Goal: Task Accomplishment & Management: Use online tool/utility

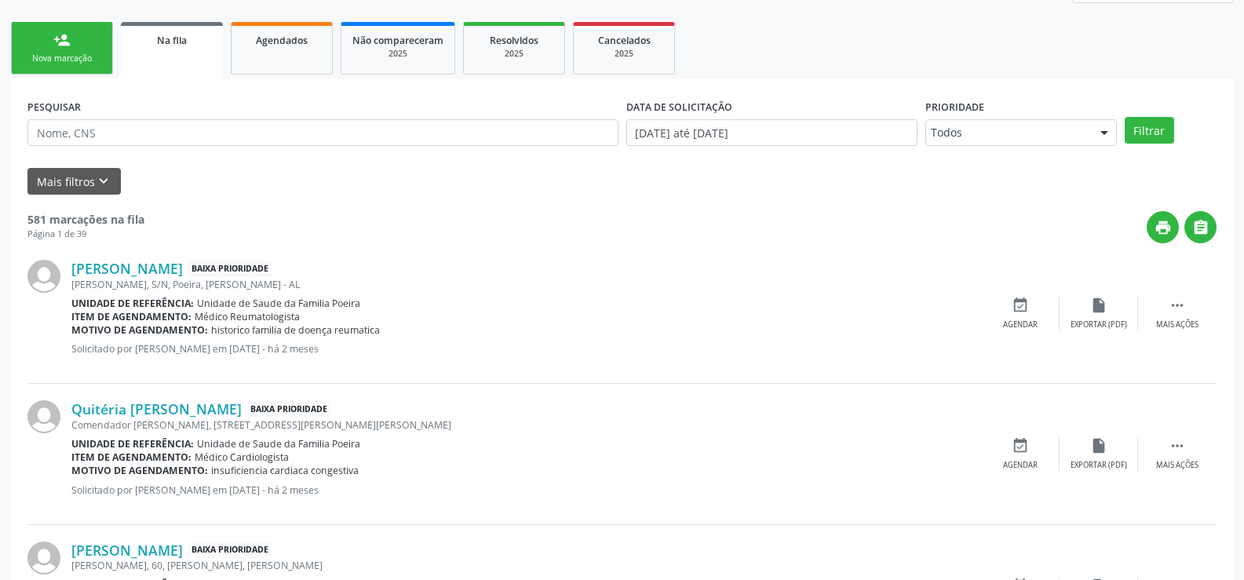
scroll to position [235, 0]
click at [113, 187] on button "Mais filtros keyboard_arrow_down" at bounding box center [73, 180] width 93 height 27
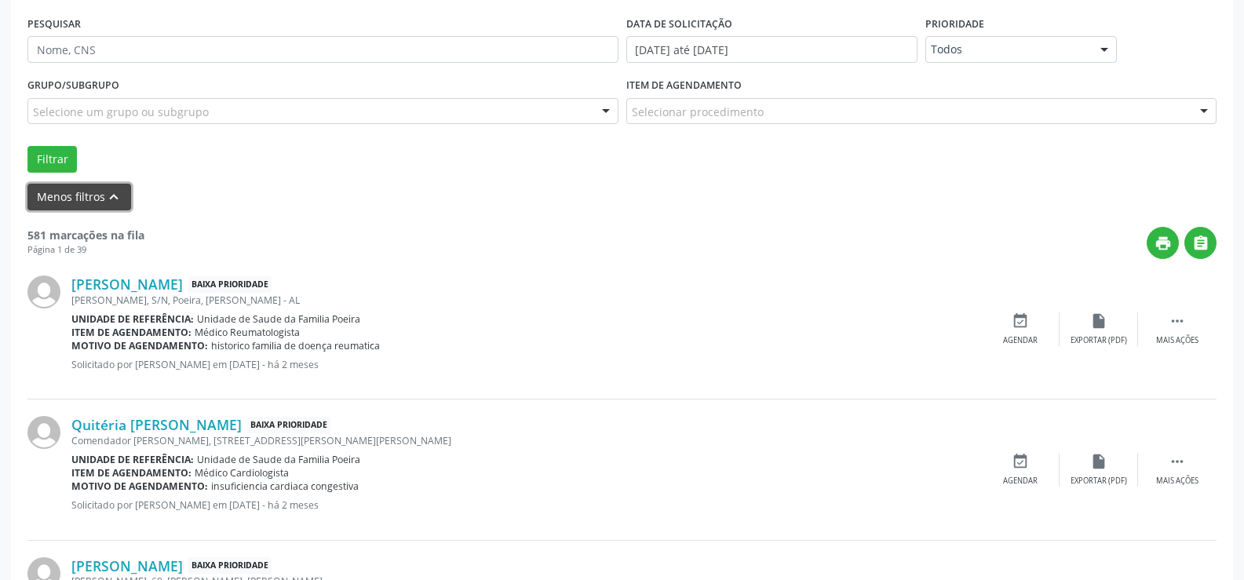
scroll to position [314, 0]
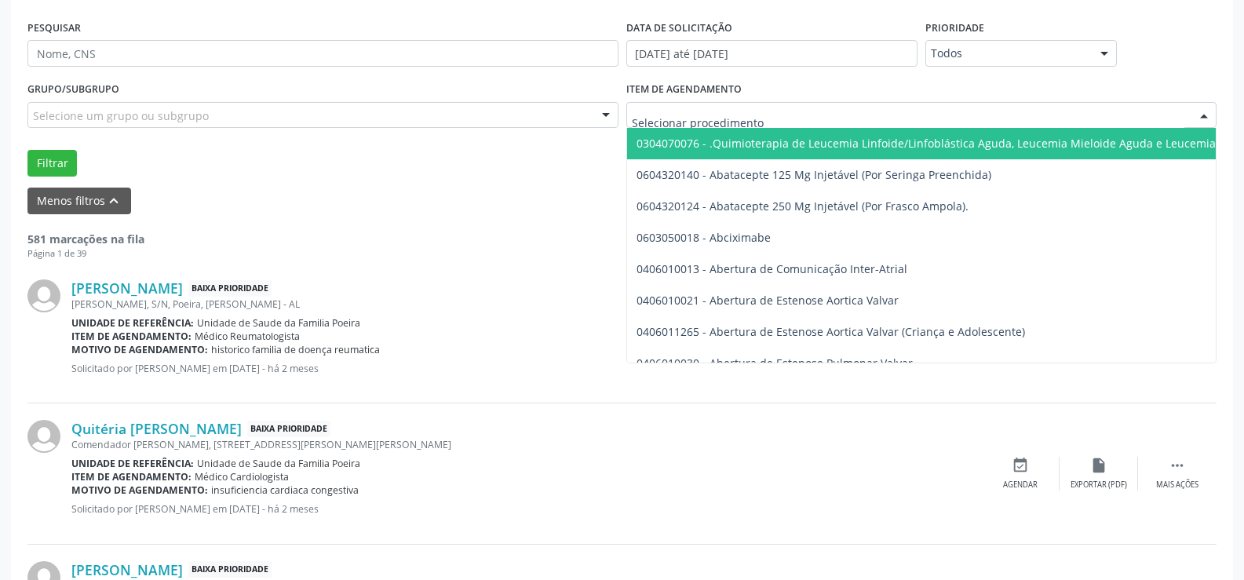
click at [782, 102] on div at bounding box center [921, 115] width 591 height 27
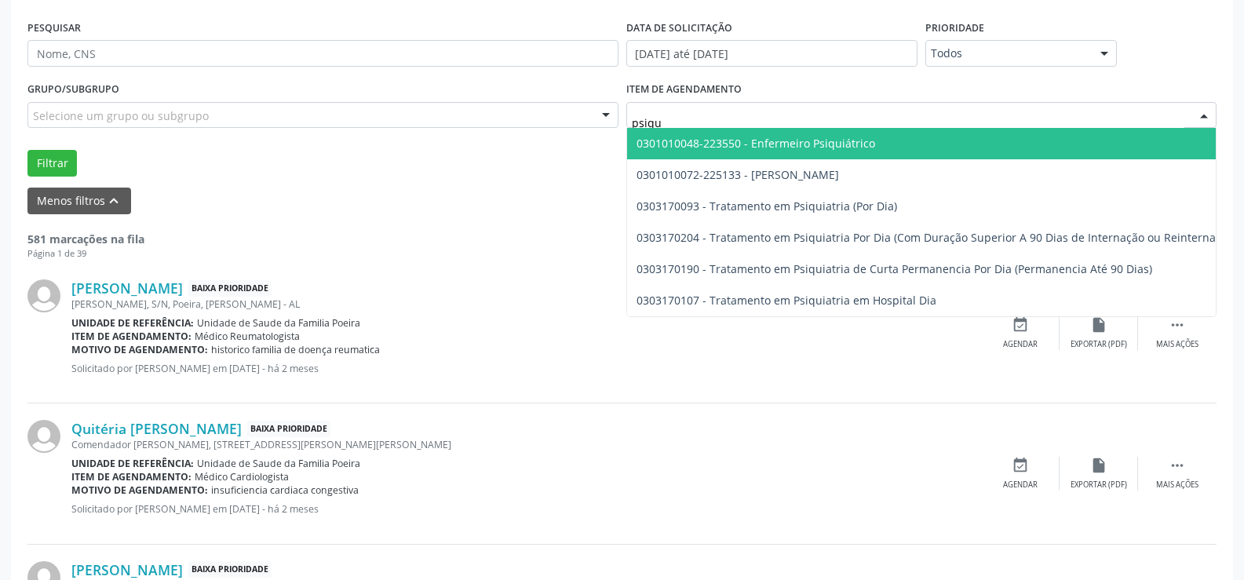
type input "psiqui"
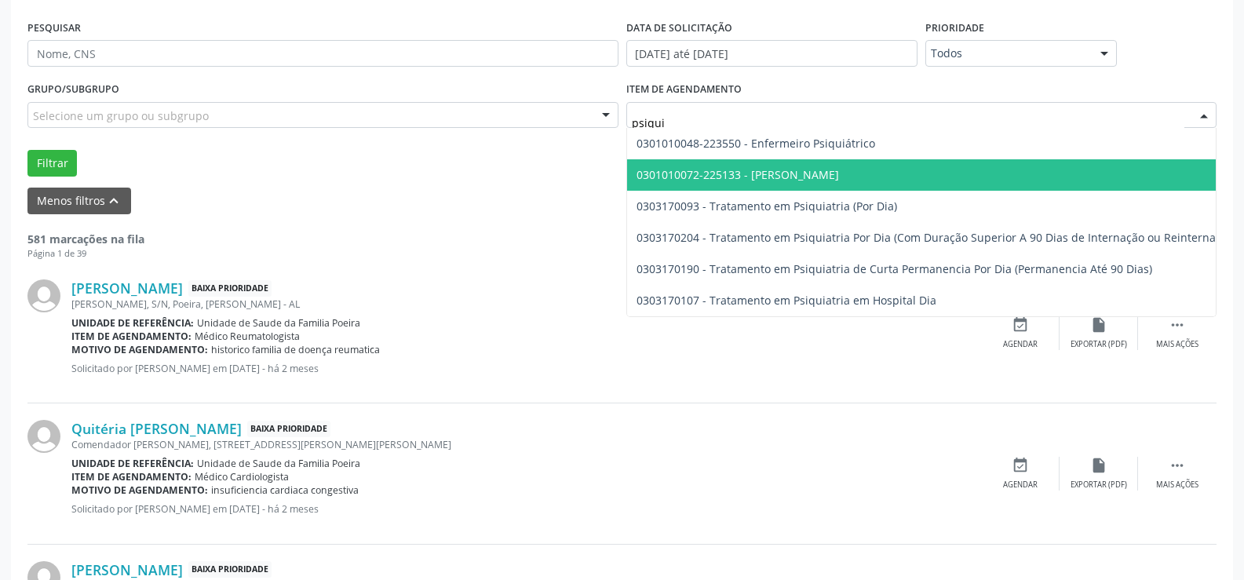
click at [713, 178] on span "0301010072-225133 - [PERSON_NAME]" at bounding box center [738, 174] width 203 height 15
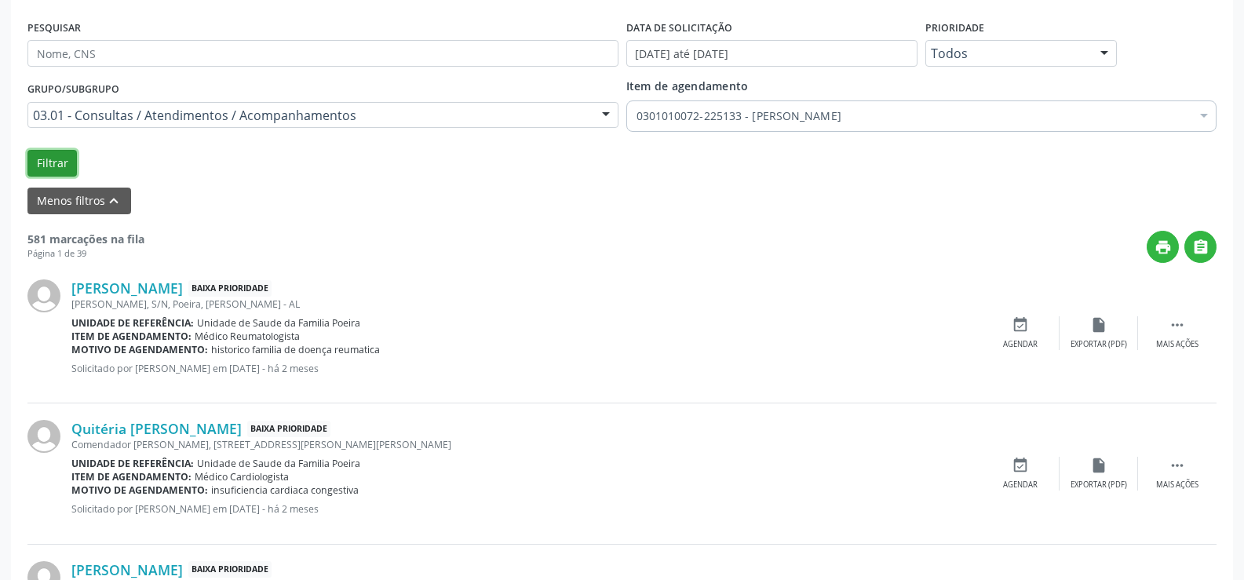
click at [38, 157] on button "Filtrar" at bounding box center [51, 163] width 49 height 27
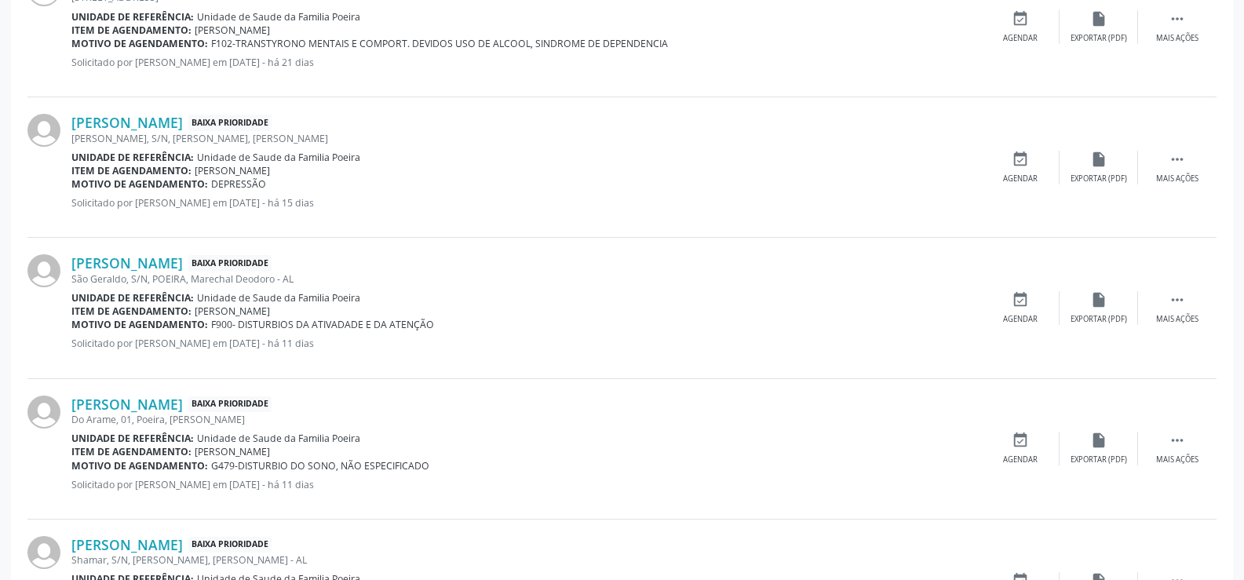
scroll to position [1491, 0]
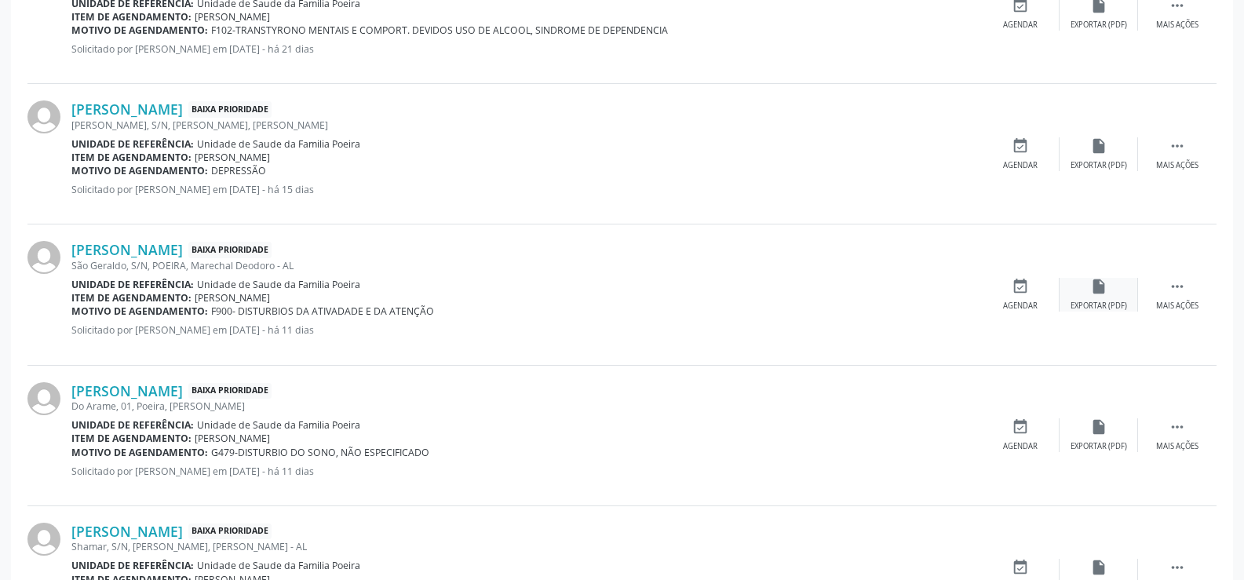
click at [1104, 305] on div "Exportar (PDF)" at bounding box center [1099, 306] width 57 height 11
click at [130, 246] on link "[PERSON_NAME]" at bounding box center [126, 249] width 111 height 17
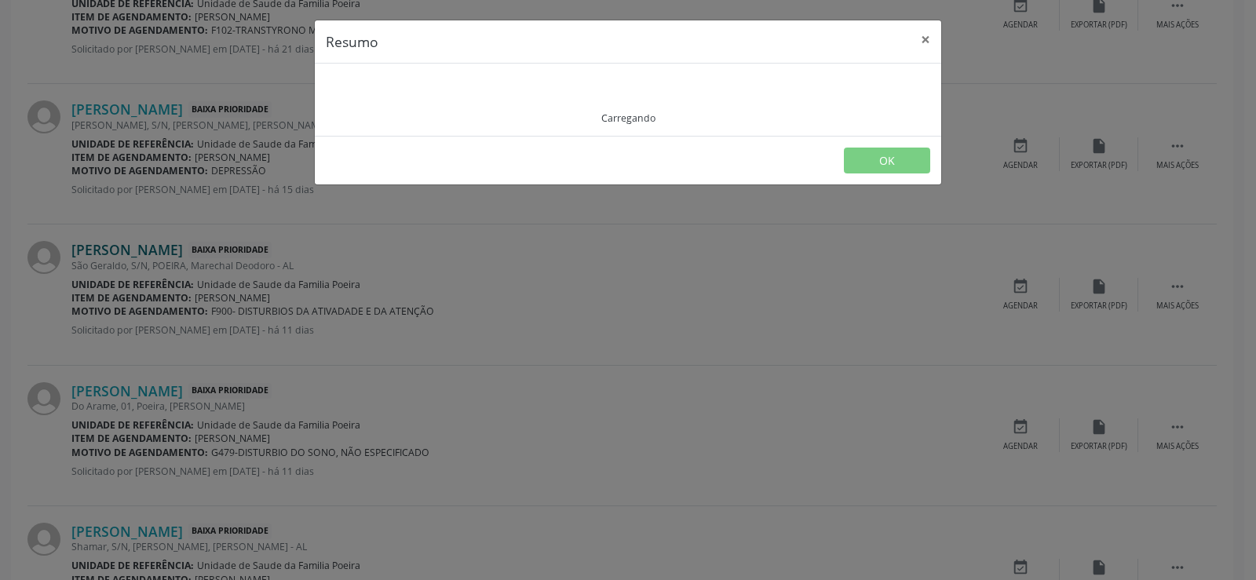
click at [130, 246] on div "Resumo × Carregando OK" at bounding box center [628, 290] width 1256 height 580
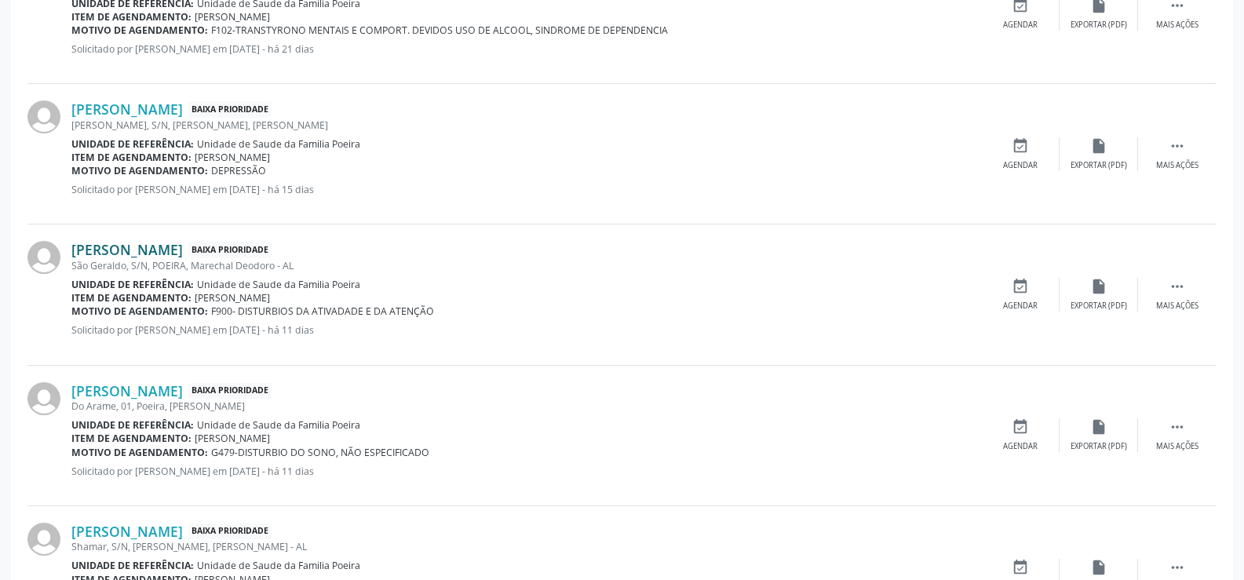
click at [130, 246] on link "[PERSON_NAME]" at bounding box center [126, 249] width 111 height 17
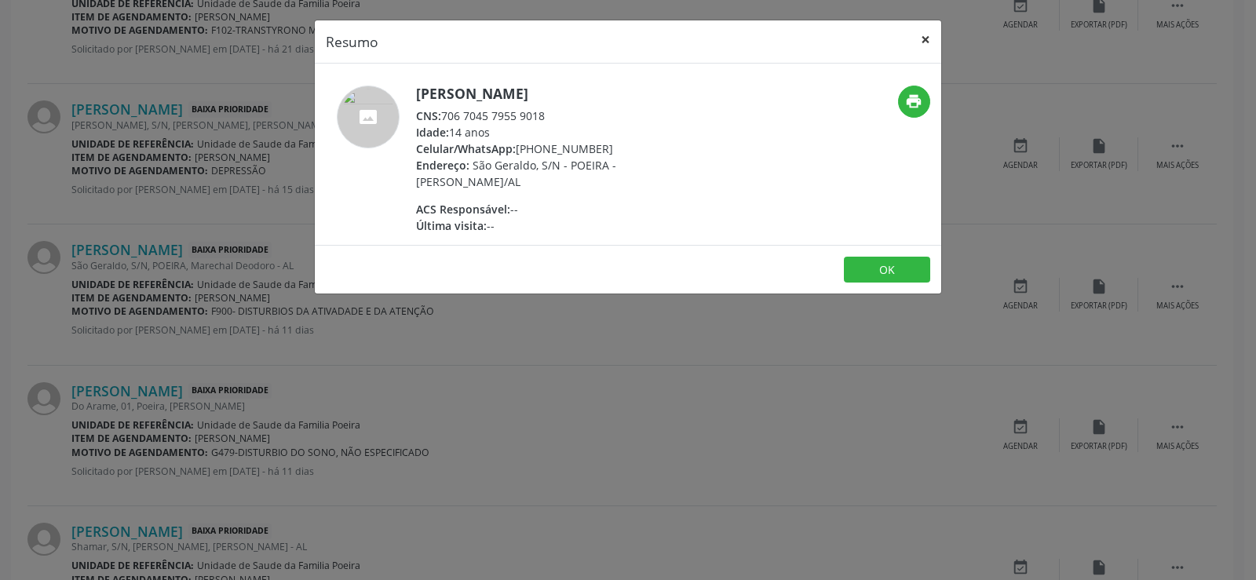
click at [926, 46] on button "×" at bounding box center [925, 39] width 31 height 38
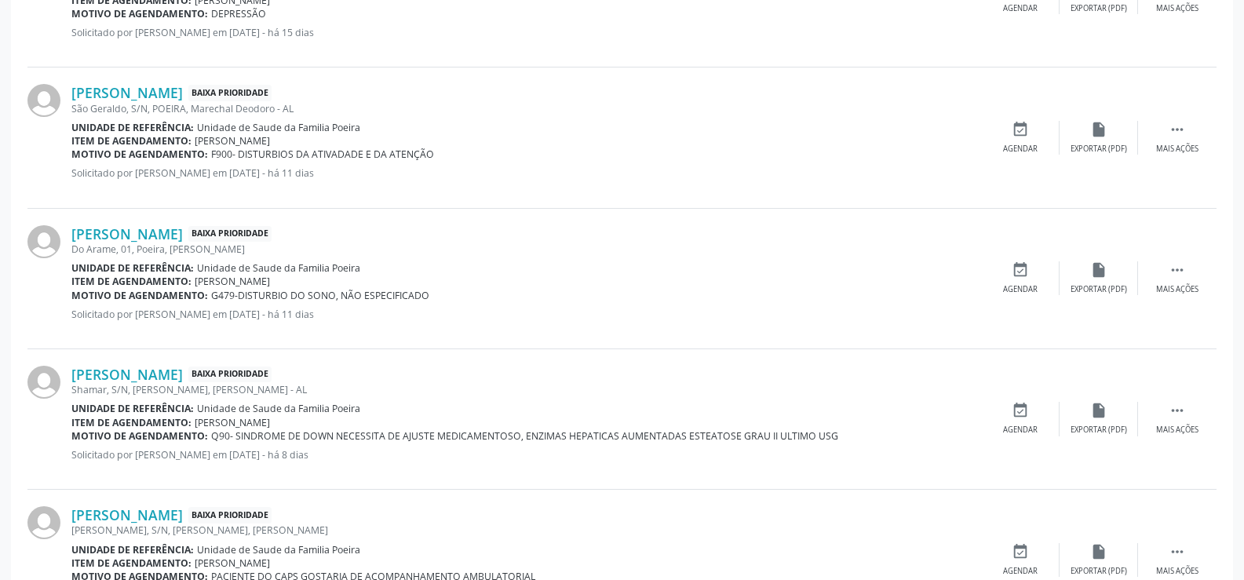
scroll to position [1725, 0]
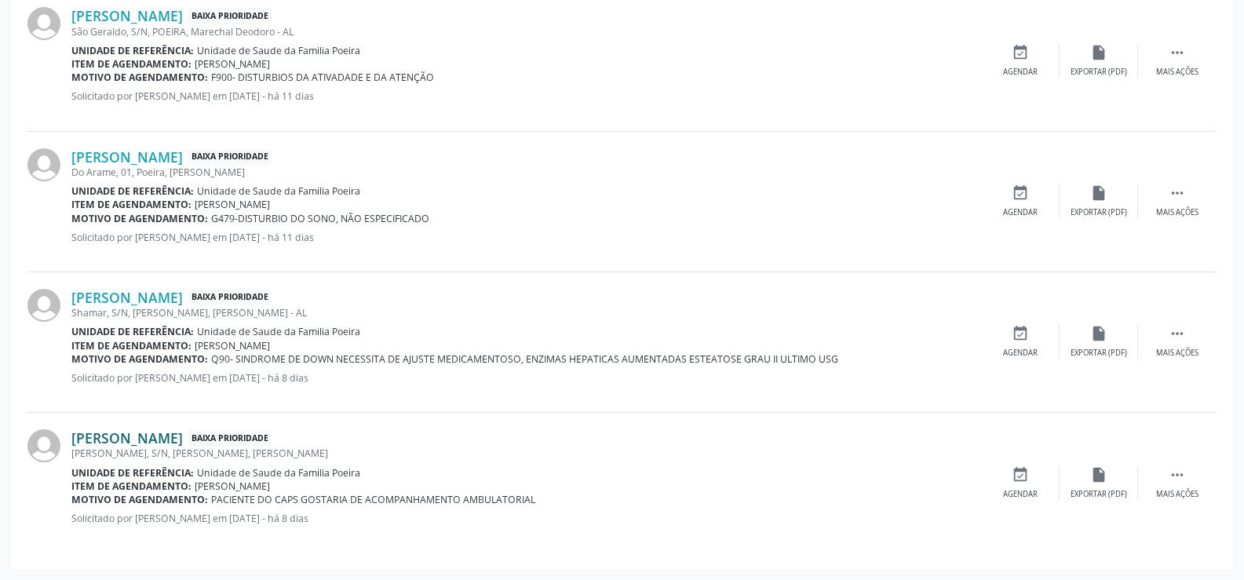
click at [182, 436] on link "[PERSON_NAME]" at bounding box center [126, 437] width 111 height 17
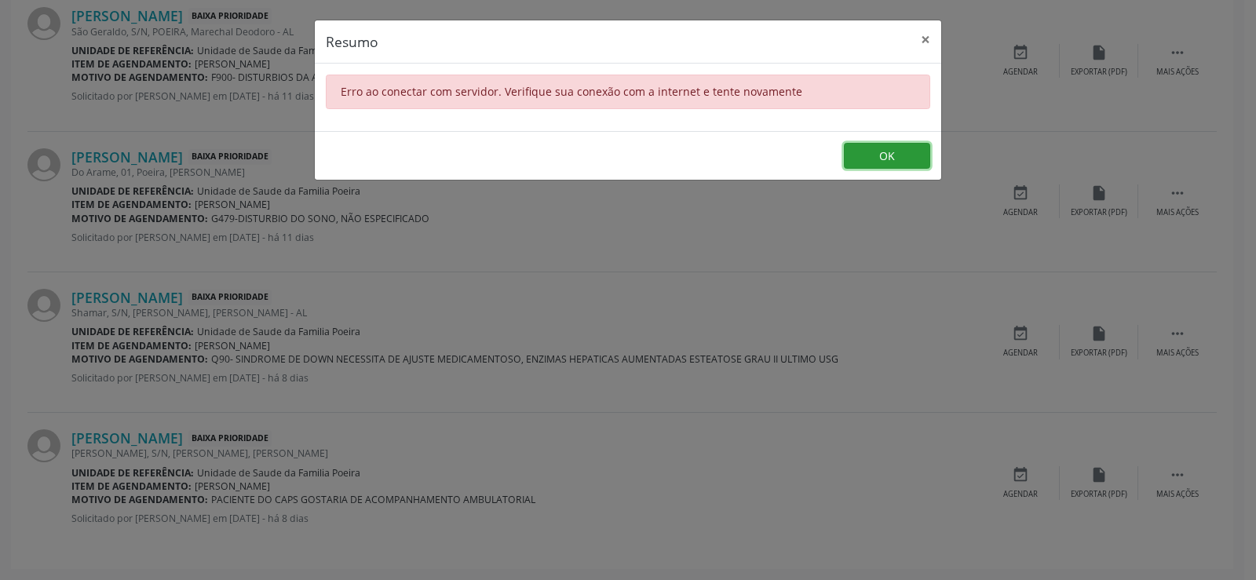
click at [903, 157] on button "OK" at bounding box center [887, 156] width 86 height 27
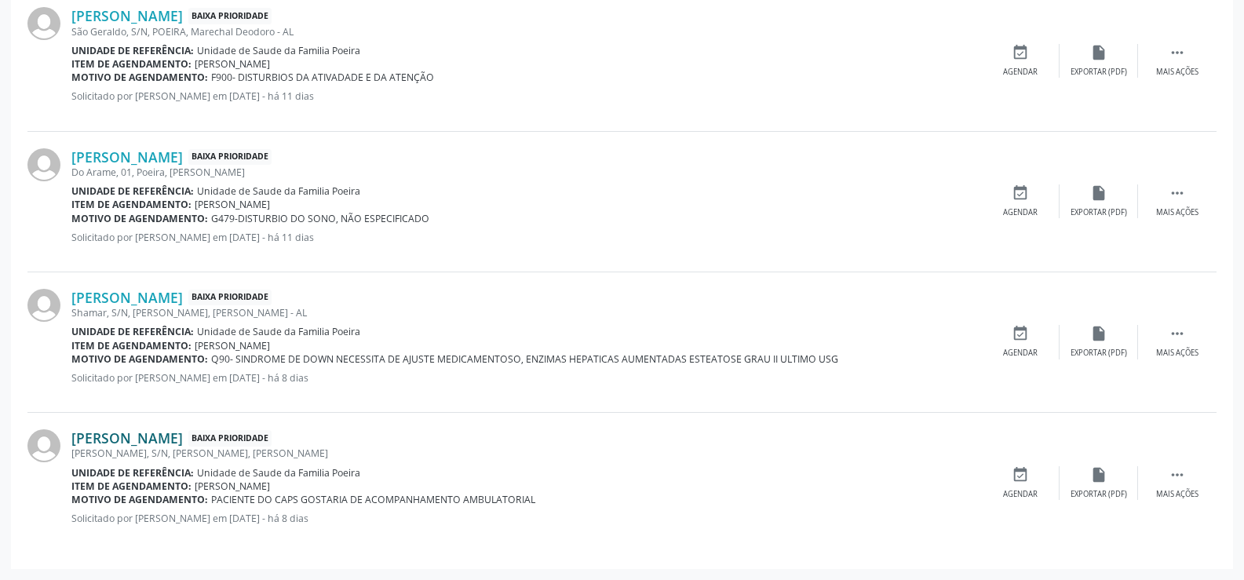
click at [124, 439] on link "[PERSON_NAME]" at bounding box center [126, 437] width 111 height 17
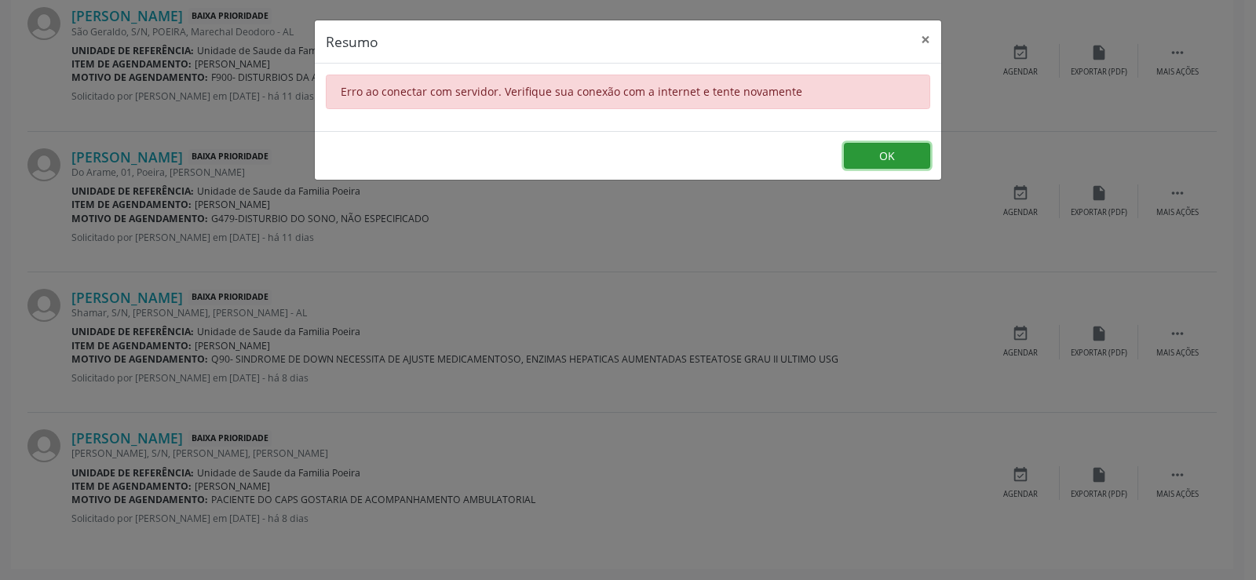
click at [874, 166] on button "OK" at bounding box center [887, 156] width 86 height 27
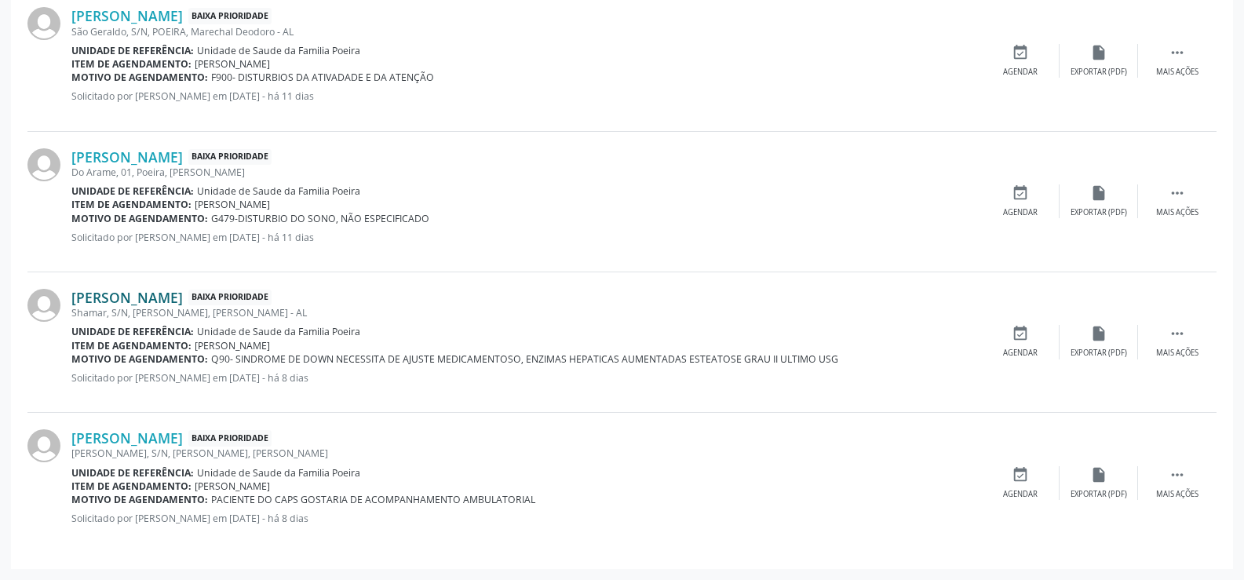
click at [94, 301] on link "[PERSON_NAME]" at bounding box center [126, 297] width 111 height 17
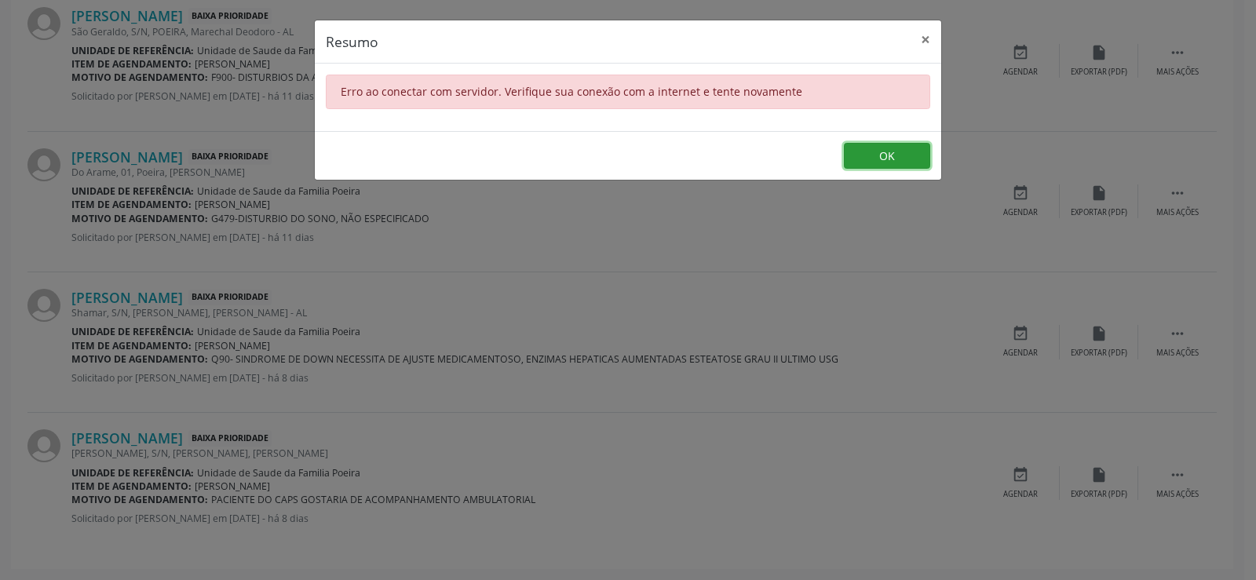
click at [903, 146] on button "OK" at bounding box center [887, 156] width 86 height 27
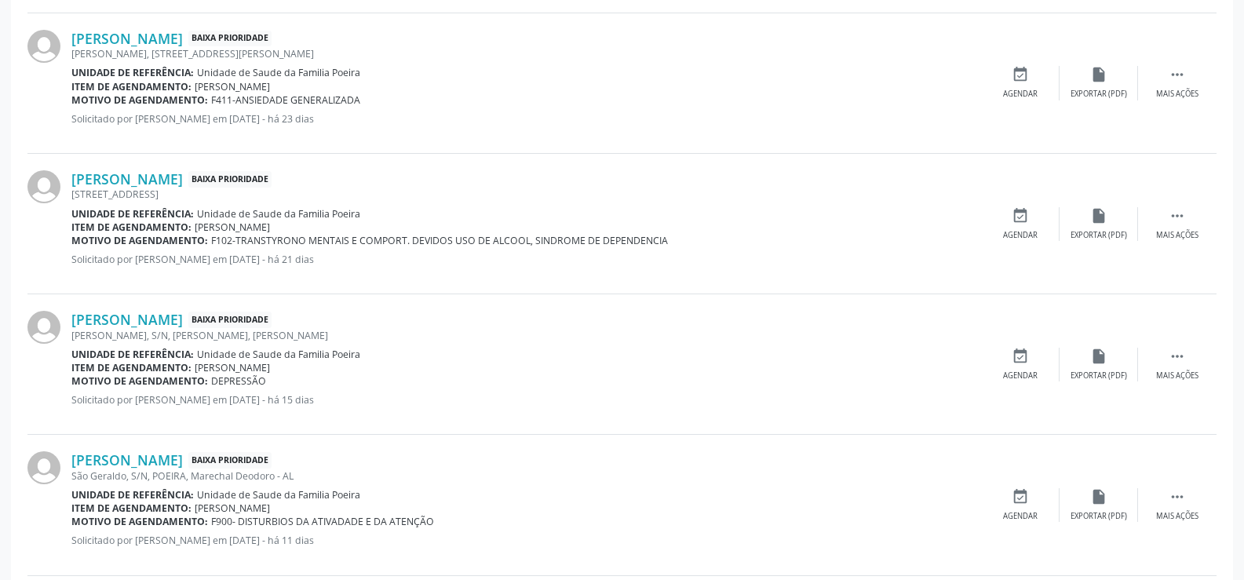
scroll to position [1254, 0]
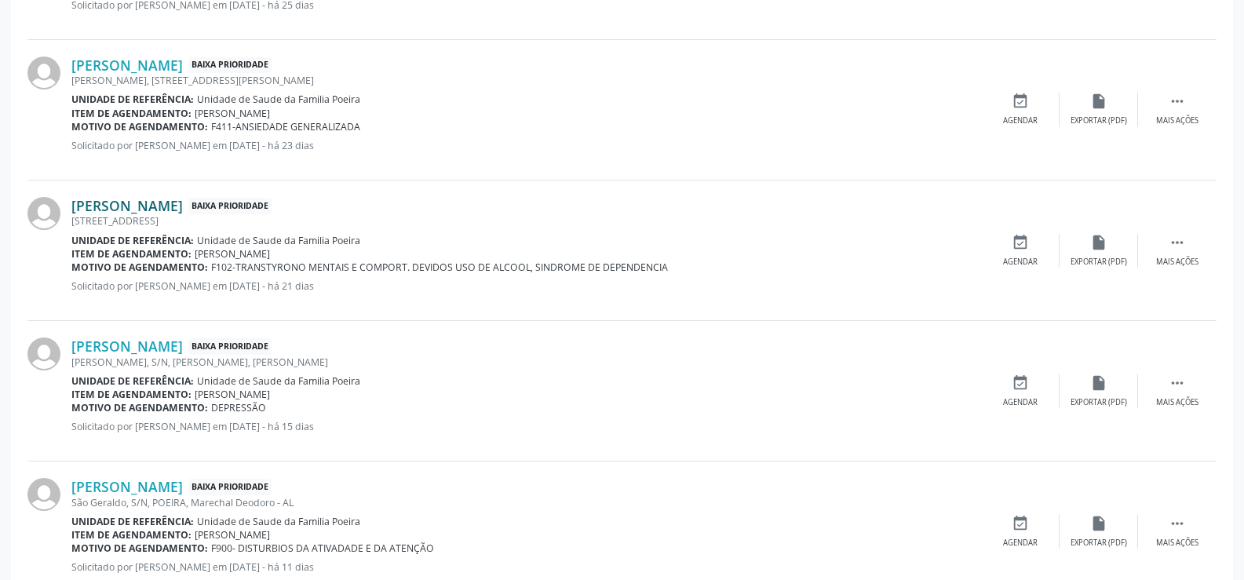
click at [183, 209] on link "[PERSON_NAME]" at bounding box center [126, 205] width 111 height 17
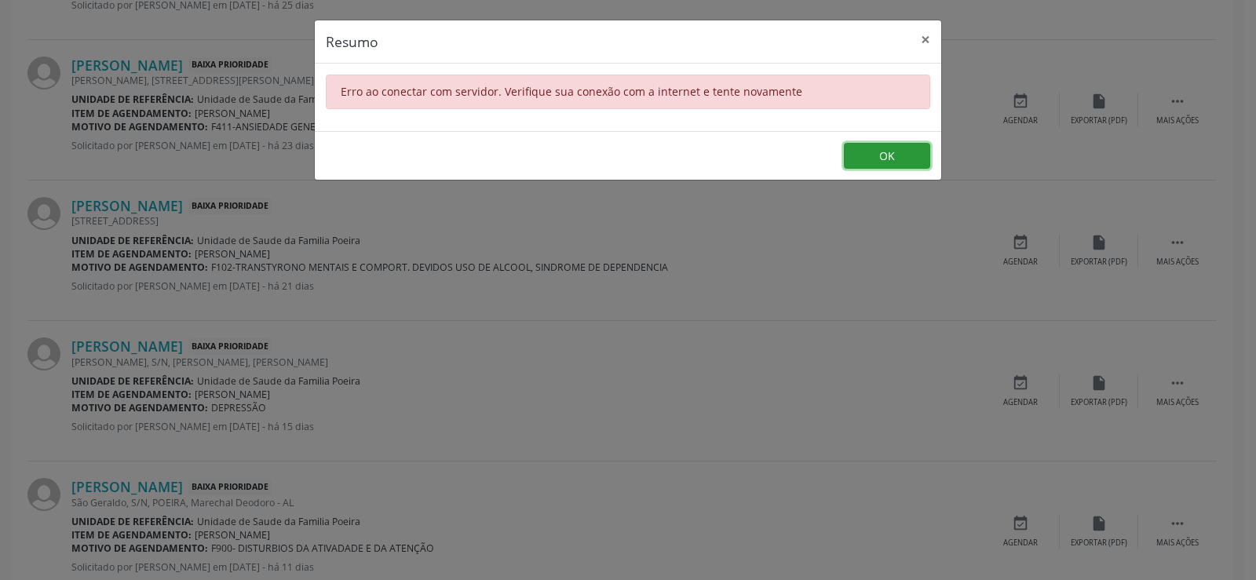
click at [866, 162] on button "OK" at bounding box center [887, 156] width 86 height 27
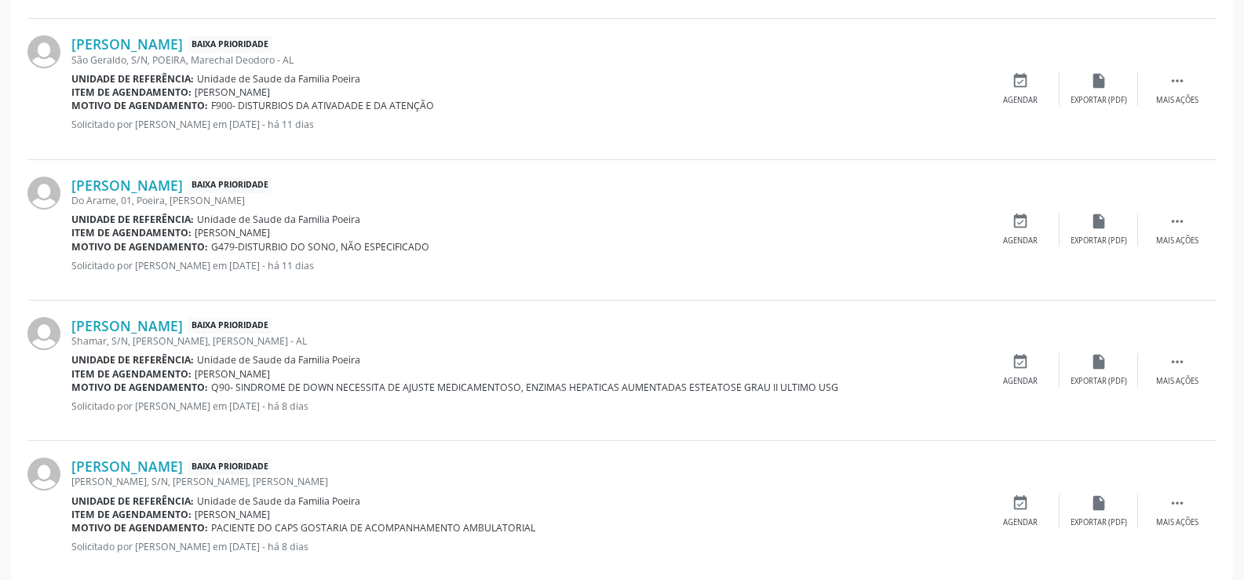
scroll to position [1725, 0]
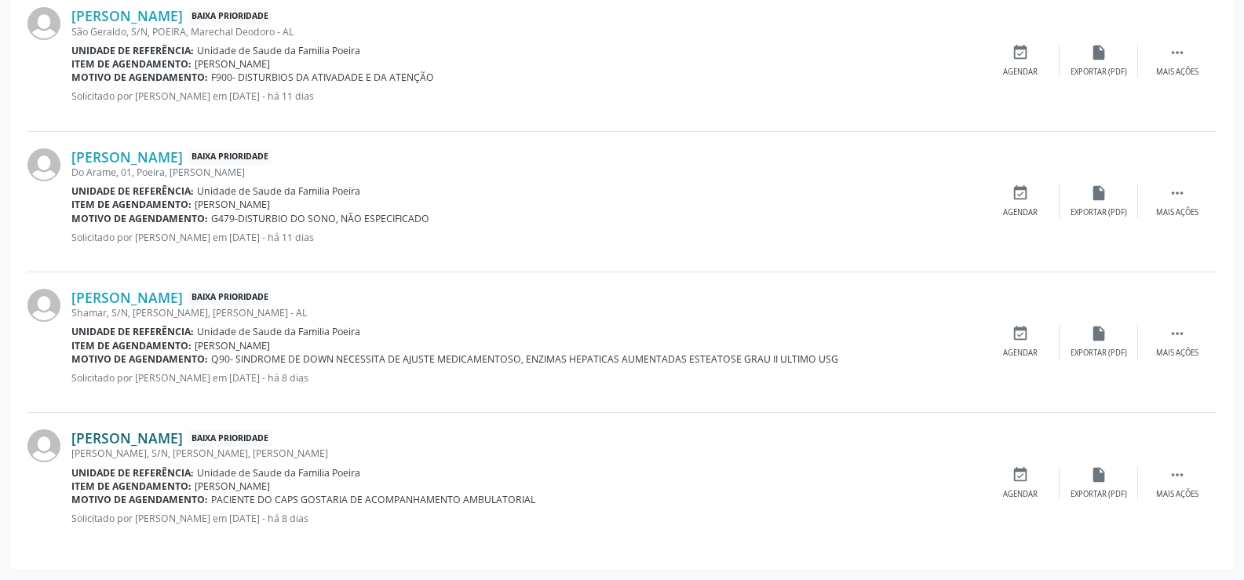
click at [104, 441] on link "[PERSON_NAME]" at bounding box center [126, 437] width 111 height 17
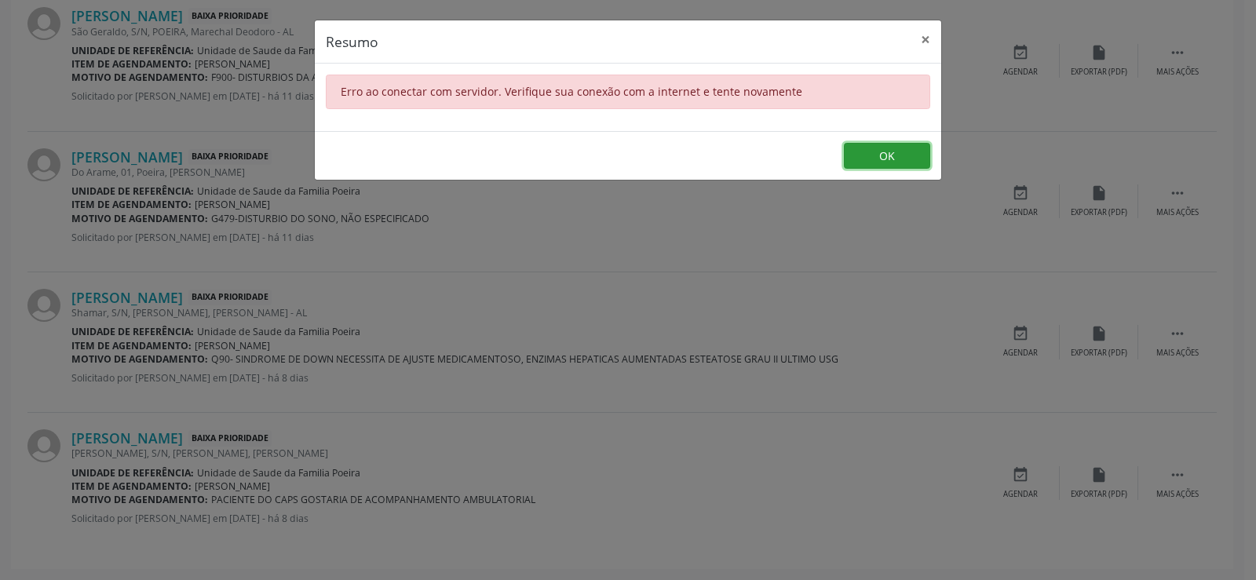
click at [857, 151] on button "OK" at bounding box center [887, 156] width 86 height 27
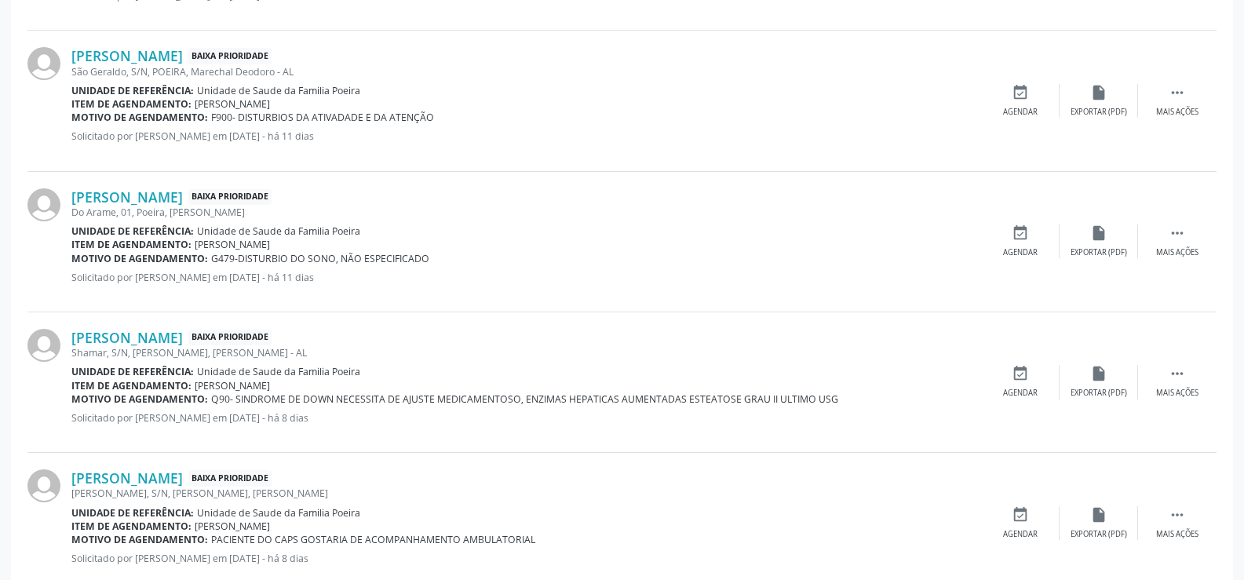
scroll to position [1647, 0]
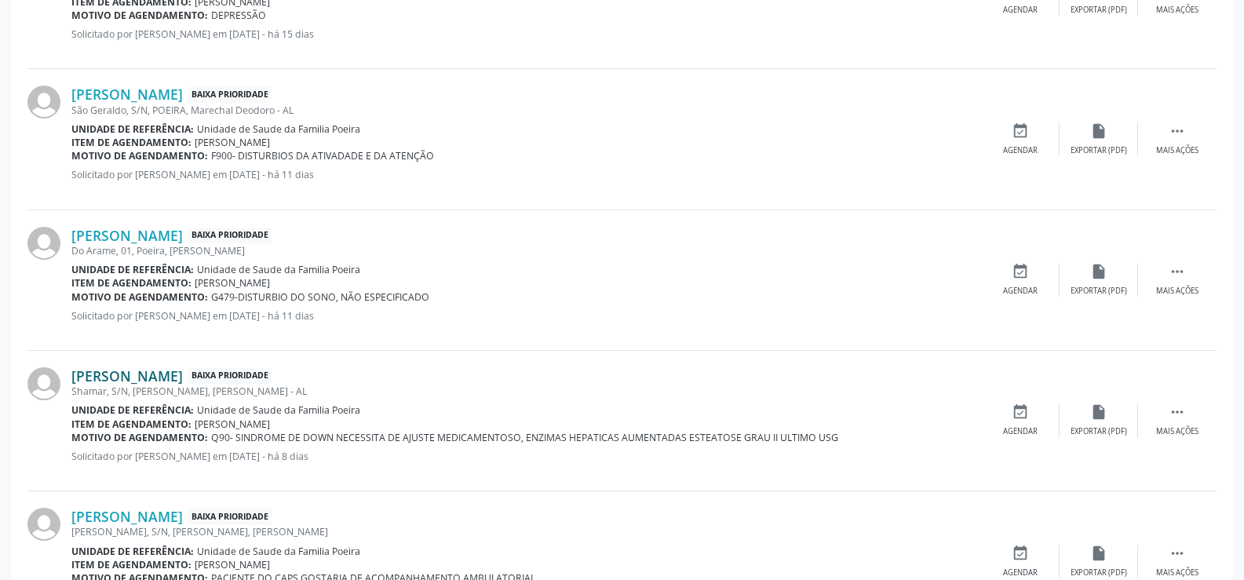
click at [117, 374] on link "[PERSON_NAME]" at bounding box center [126, 375] width 111 height 17
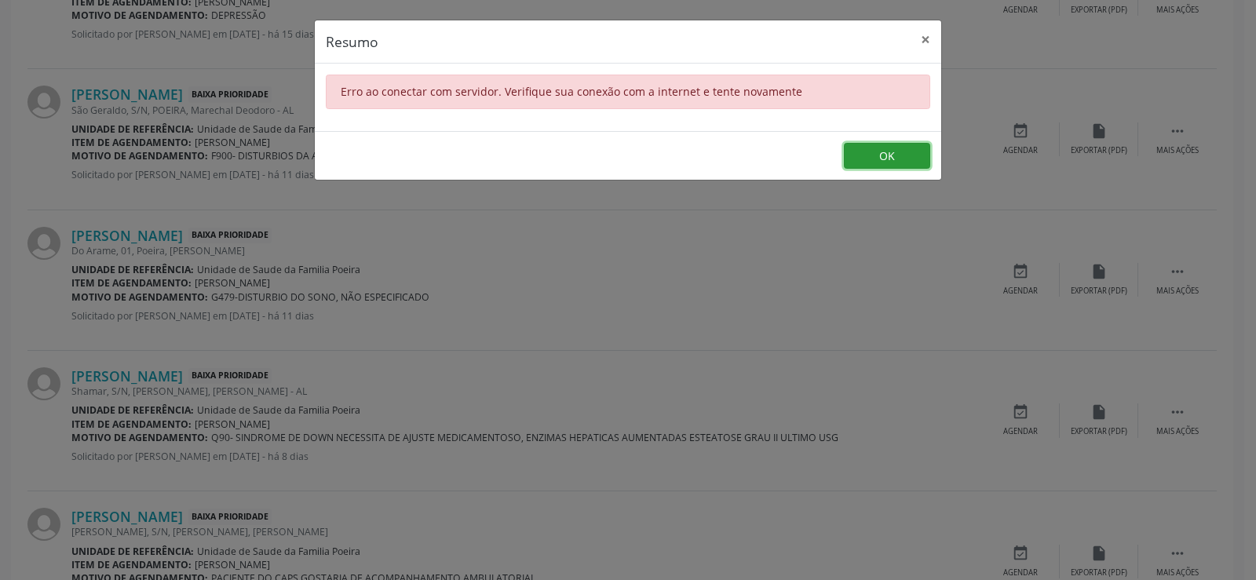
click at [880, 163] on button "OK" at bounding box center [887, 156] width 86 height 27
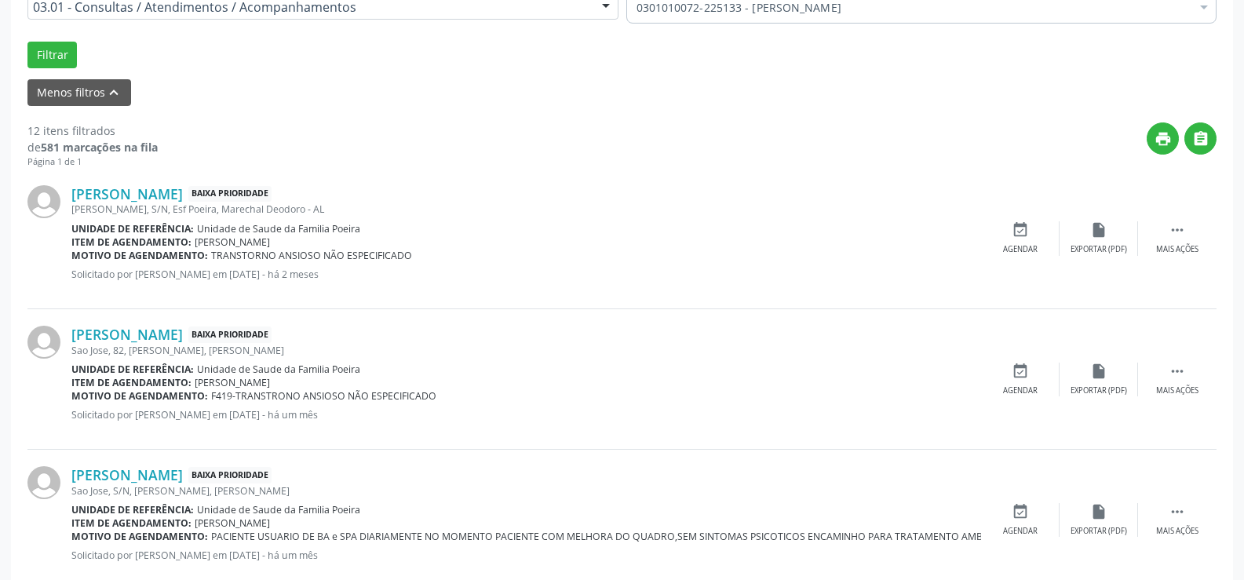
scroll to position [312, 0]
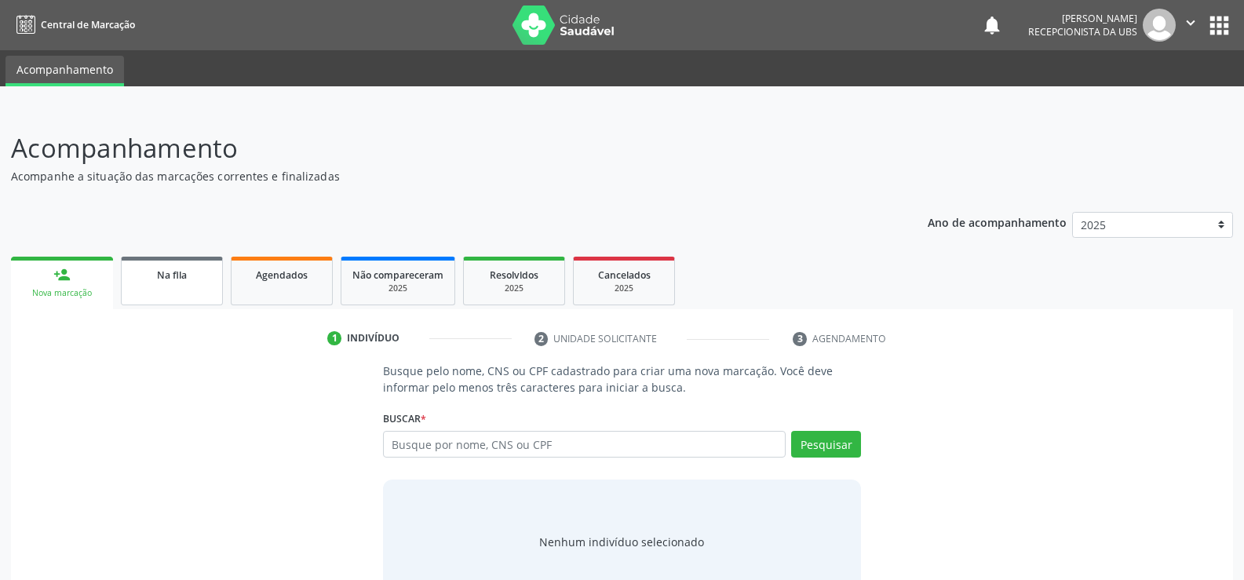
click at [168, 273] on span "Na fila" at bounding box center [172, 274] width 30 height 13
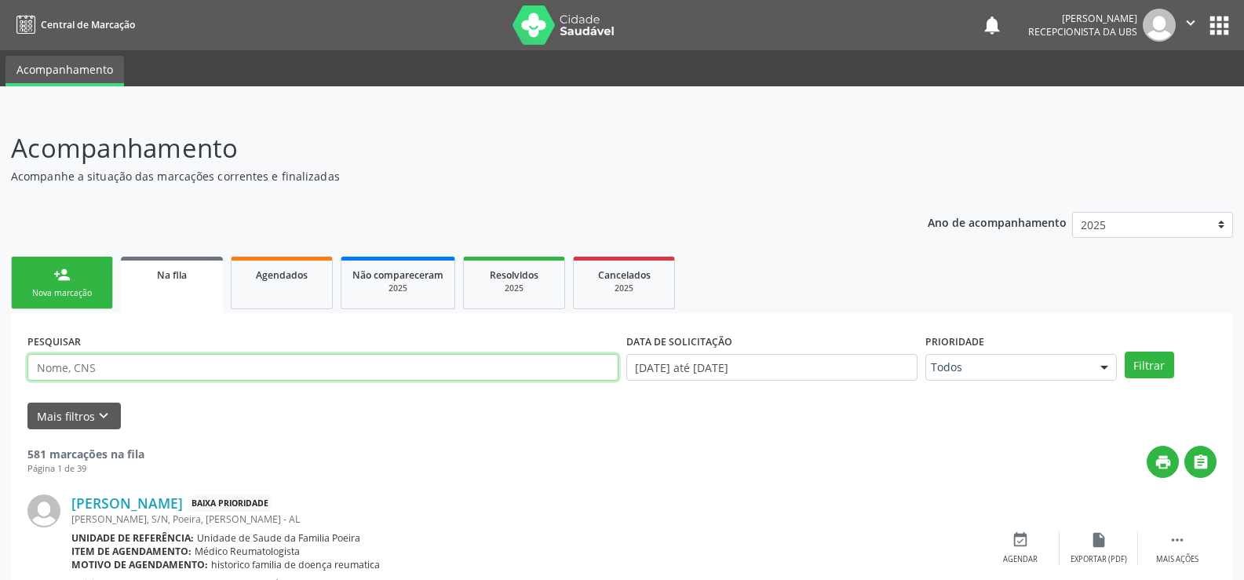
paste input "703603022269130"
type input "703603022269130"
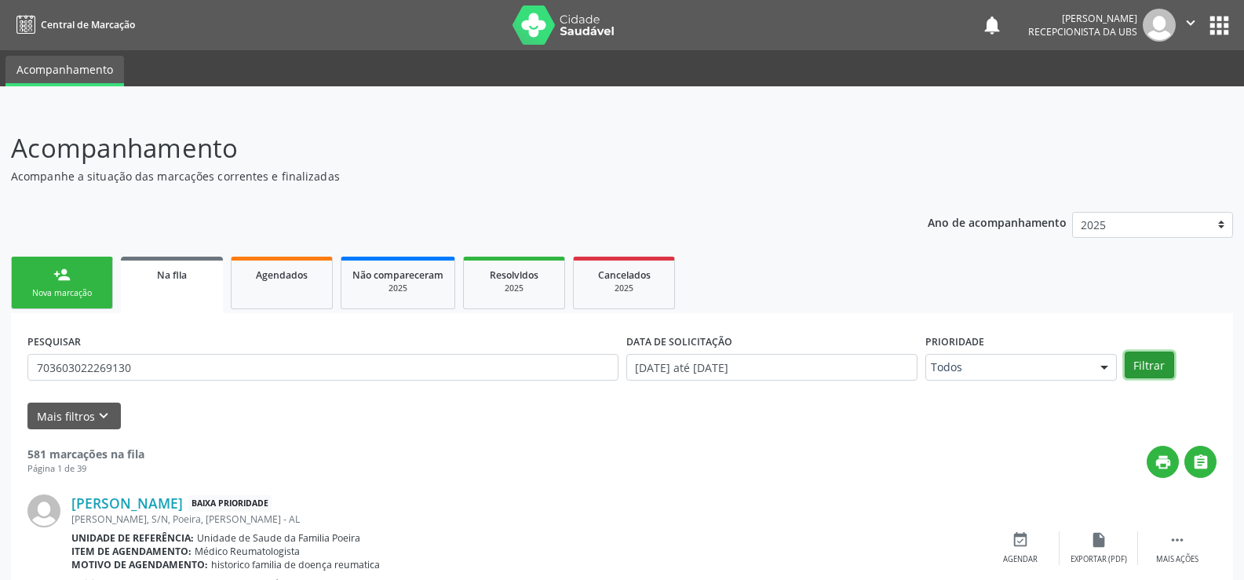
click at [1163, 359] on button "Filtrar" at bounding box center [1149, 365] width 49 height 27
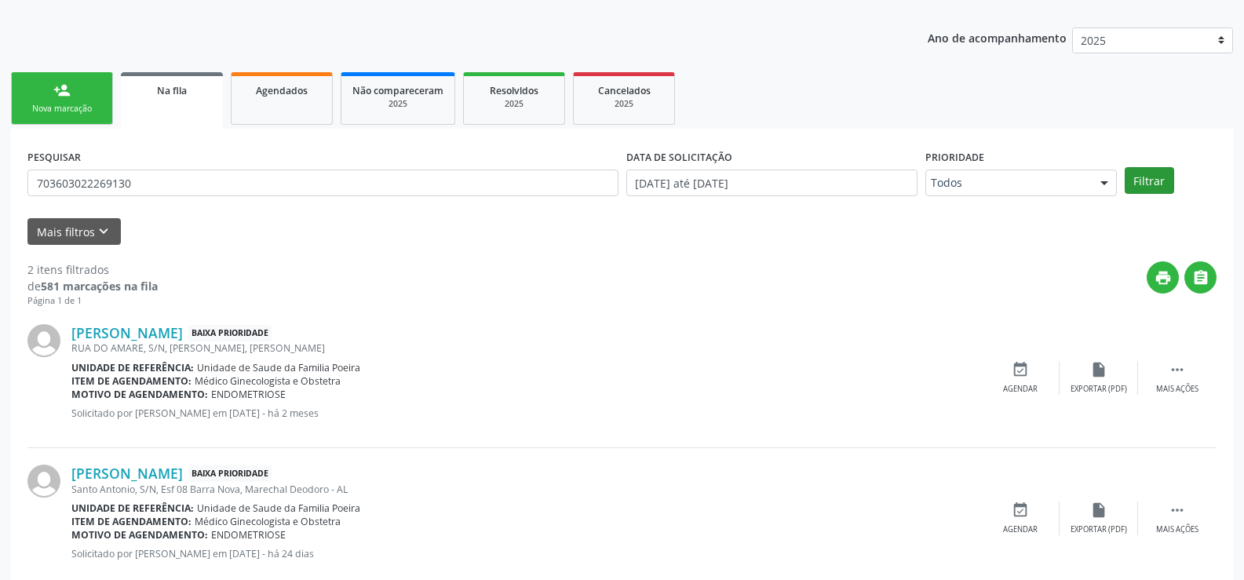
scroll to position [220, 0]
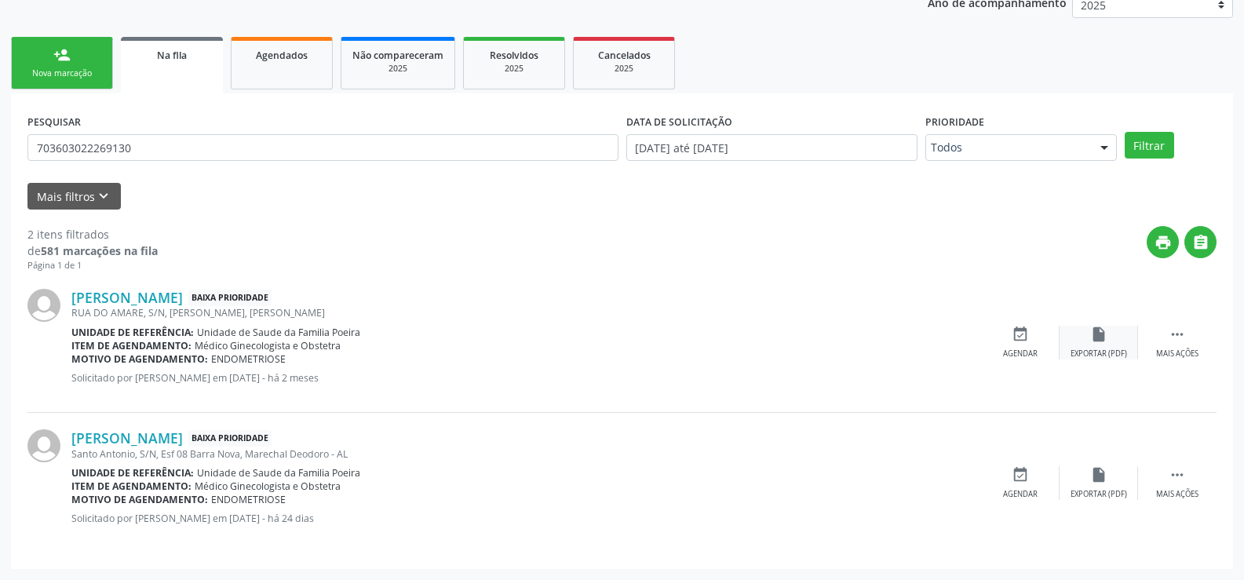
click at [1108, 349] on div "Exportar (PDF)" at bounding box center [1099, 354] width 57 height 11
click at [1086, 480] on div "insert_drive_file Exportar (PDF)" at bounding box center [1099, 483] width 78 height 34
